Goal: Find specific page/section: Find specific page/section

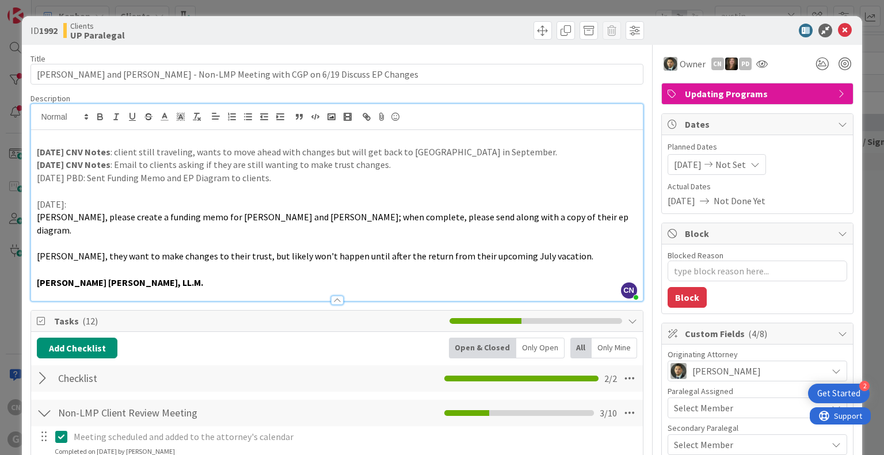
scroll to position [1726, 134]
click at [838, 29] on icon at bounding box center [845, 31] width 14 height 14
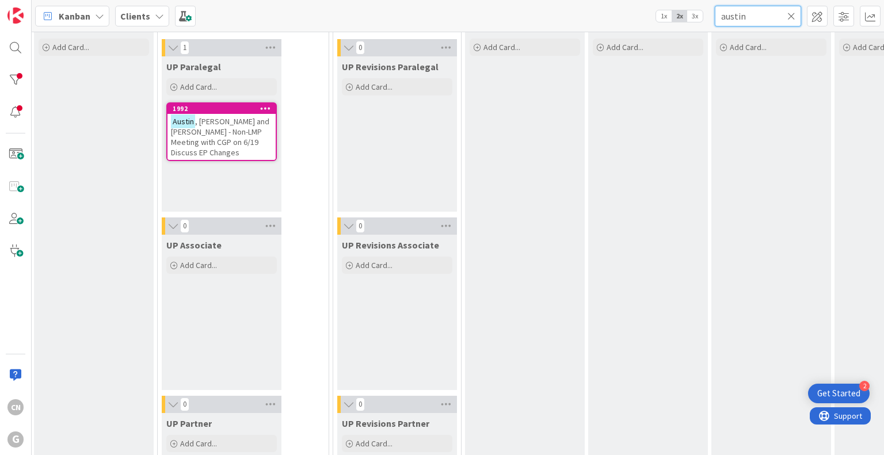
drag, startPoint x: 751, startPoint y: 16, endPoint x: 684, endPoint y: 18, distance: 66.8
click at [684, 18] on div "Kanban Clients 1x 2x 3x austin" at bounding box center [458, 16] width 853 height 32
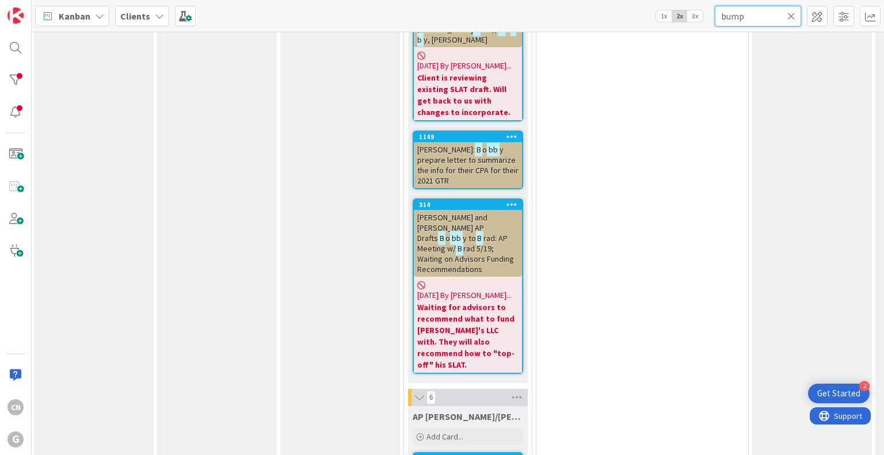
scroll to position [1726, 134]
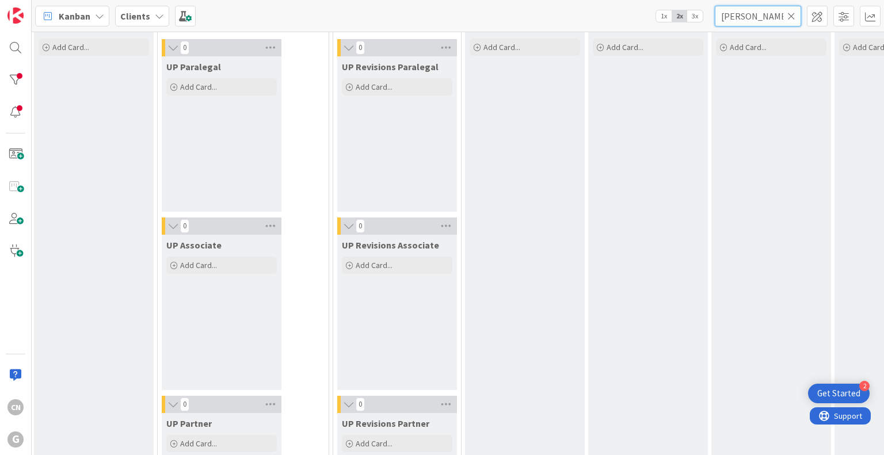
type input "[PERSON_NAME]"
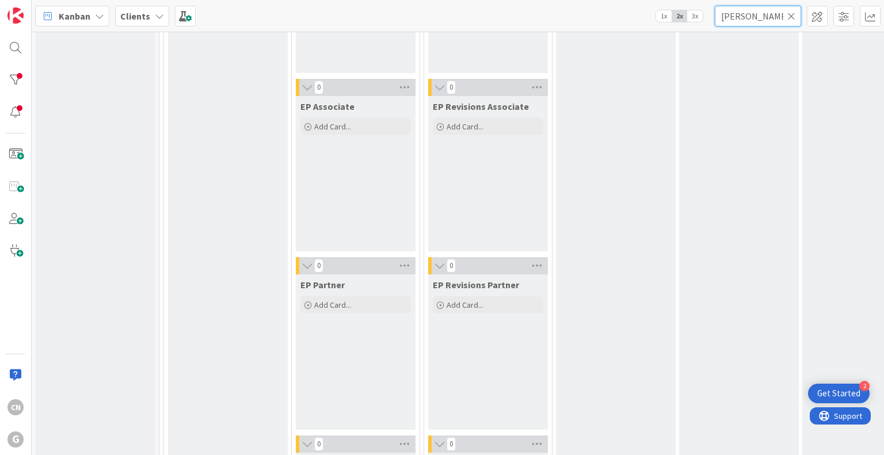
scroll to position [0, 0]
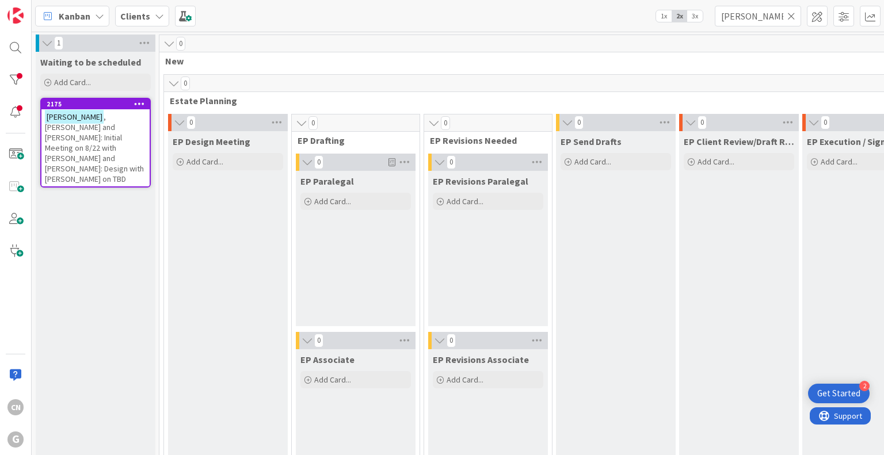
click at [98, 119] on span ", [PERSON_NAME] and [PERSON_NAME]: Initial Meeting on 8/22 with [PERSON_NAME] a…" at bounding box center [94, 148] width 99 height 73
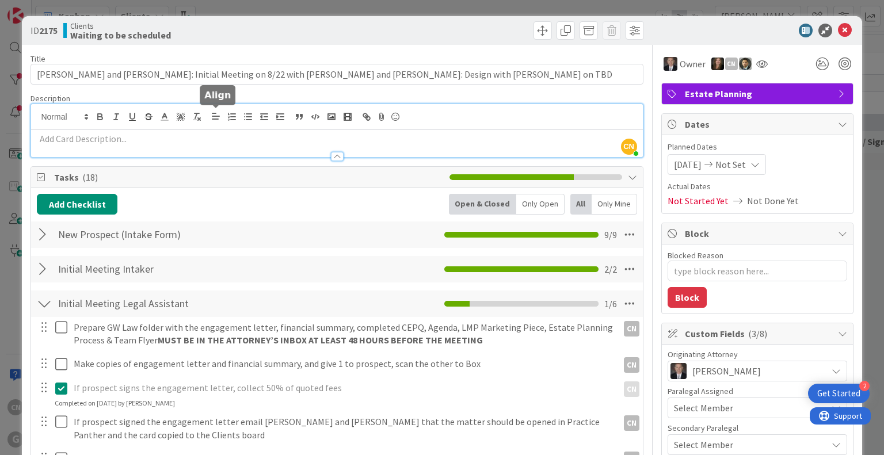
click at [213, 117] on div "CN [PERSON_NAME] just joined" at bounding box center [336, 130] width 611 height 53
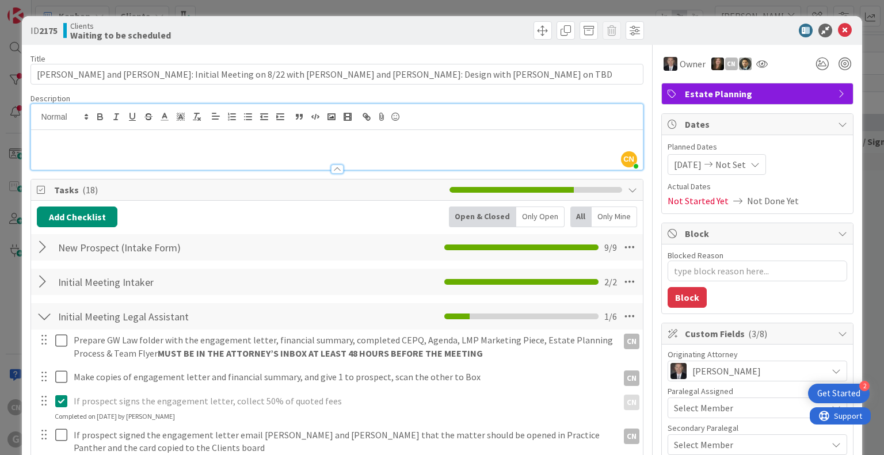
type textarea "x"
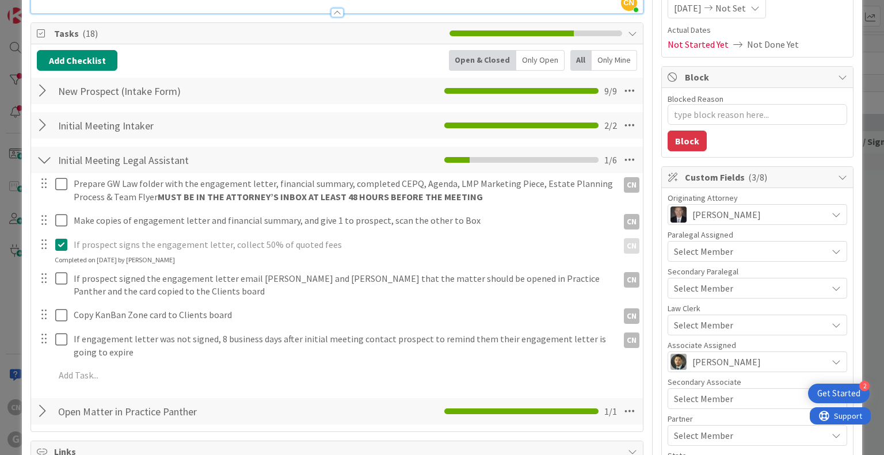
scroll to position [145, 0]
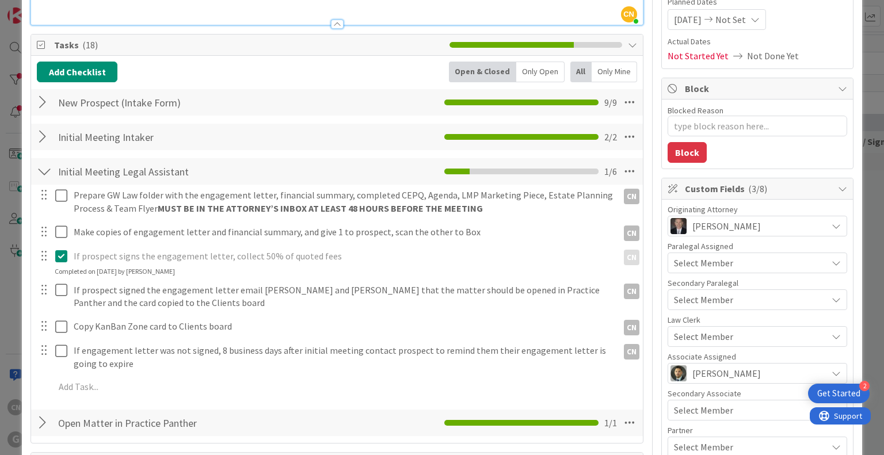
click at [43, 138] on div at bounding box center [44, 137] width 15 height 21
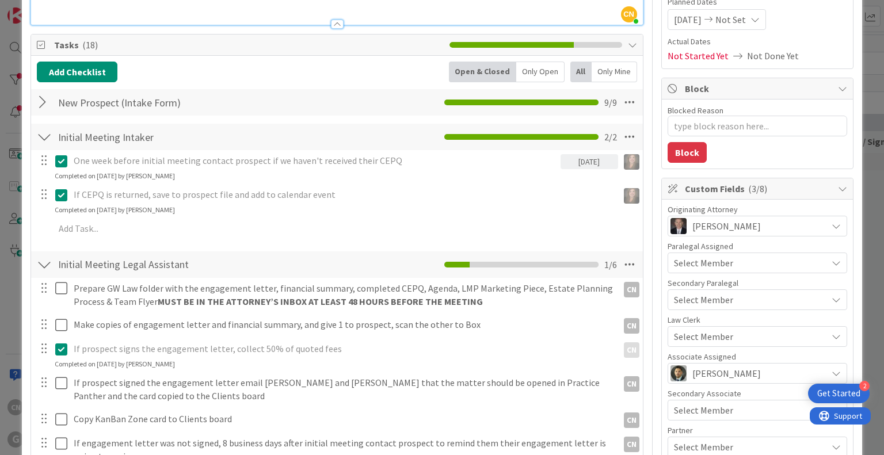
click at [40, 104] on div at bounding box center [44, 102] width 15 height 21
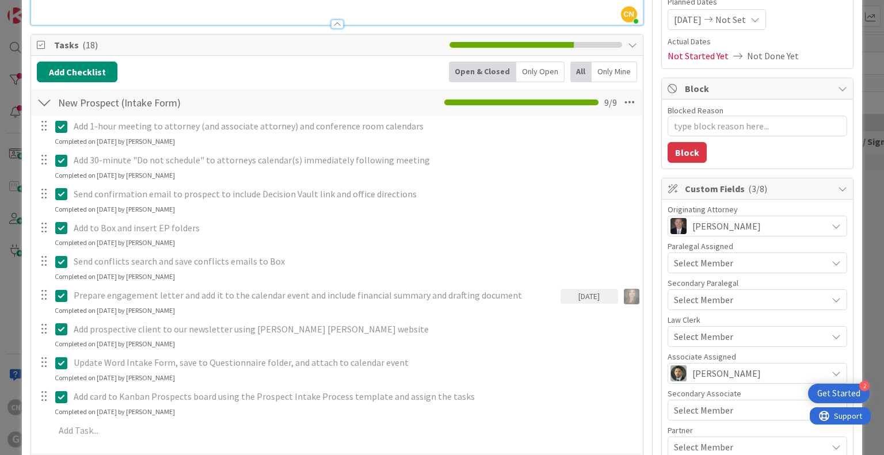
click at [49, 103] on div at bounding box center [44, 102] width 15 height 21
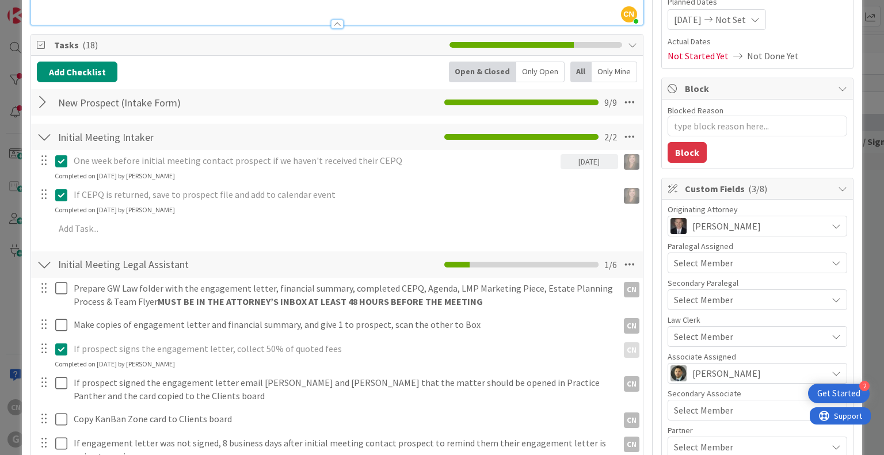
click at [46, 139] on div at bounding box center [44, 137] width 15 height 21
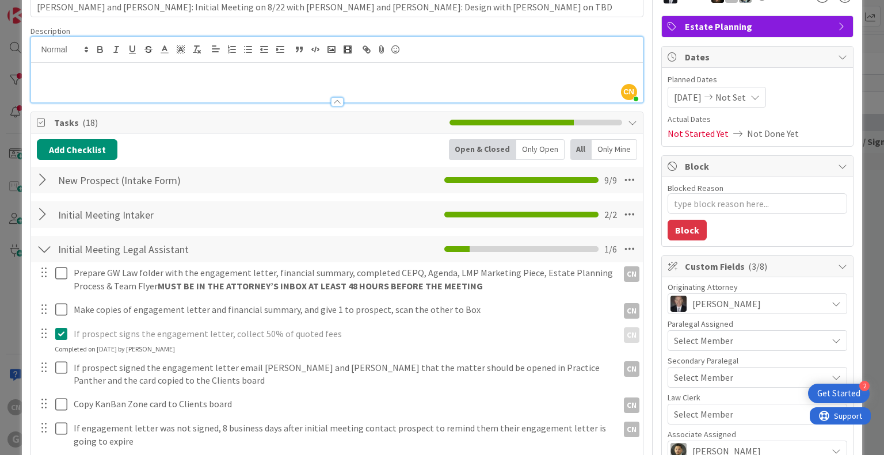
scroll to position [64, 0]
